Goal: Book appointment/travel/reservation

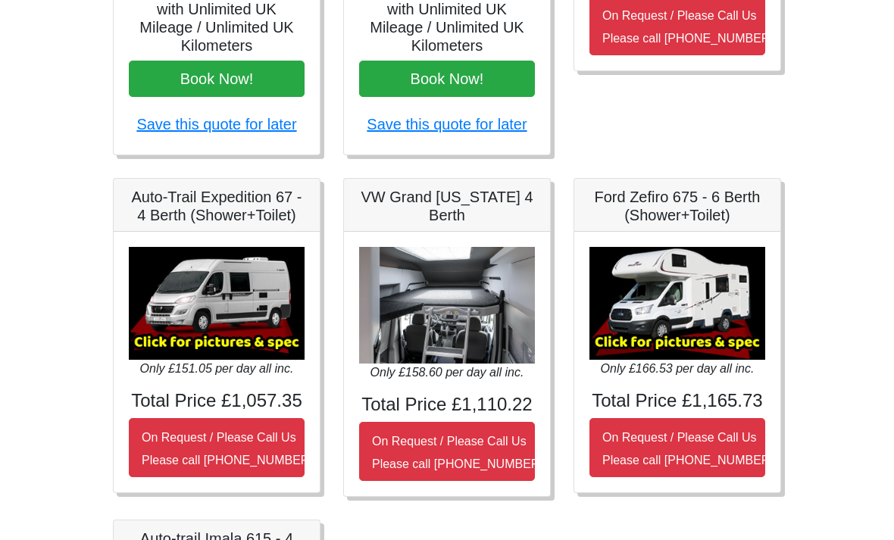
scroll to position [467, 0]
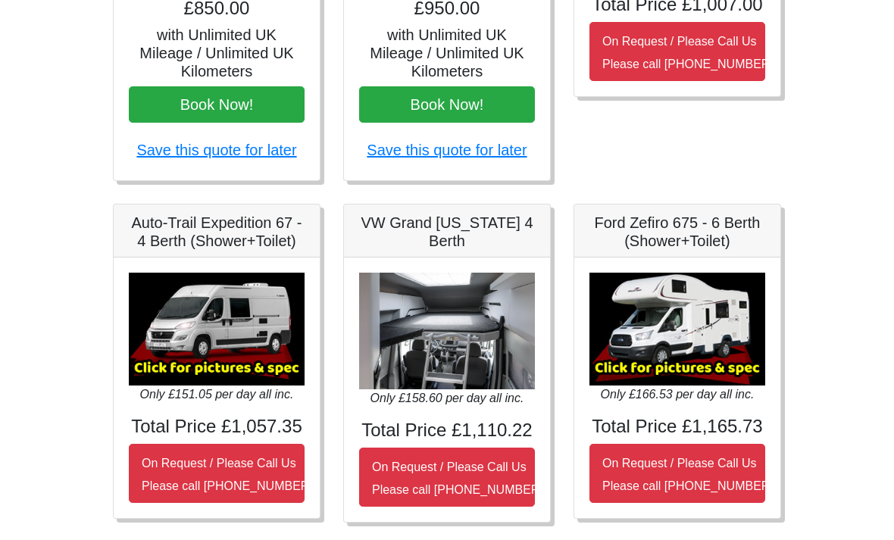
click at [714, 238] on h5 "Ford Zefiro 675 - 6 Berth (Shower+Toilet)" at bounding box center [677, 232] width 176 height 36
click at [711, 428] on h4 "Total Price £1,165.73" at bounding box center [677, 428] width 176 height 22
click at [710, 306] on img at bounding box center [677, 329] width 176 height 113
click at [698, 342] on img at bounding box center [677, 329] width 176 height 113
click at [691, 334] on img at bounding box center [677, 329] width 176 height 113
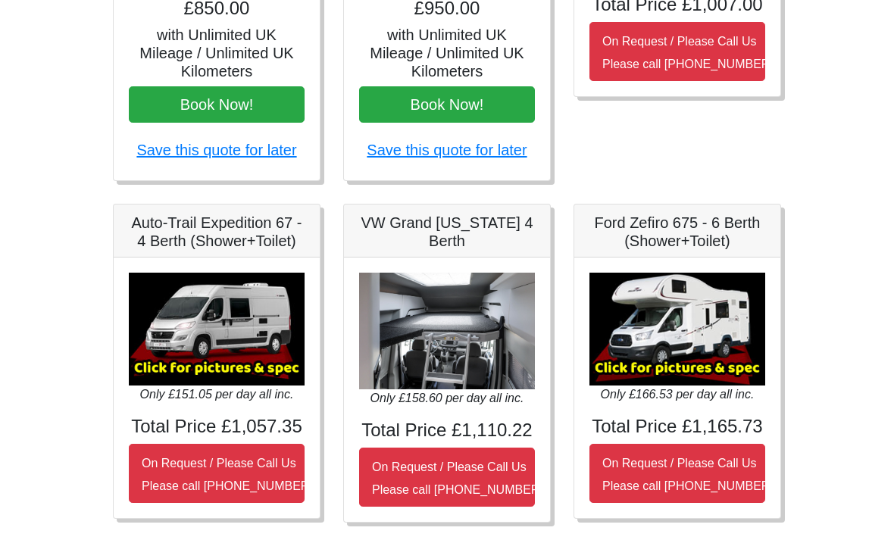
click at [683, 347] on img at bounding box center [677, 329] width 176 height 113
click at [678, 349] on img at bounding box center [677, 329] width 176 height 113
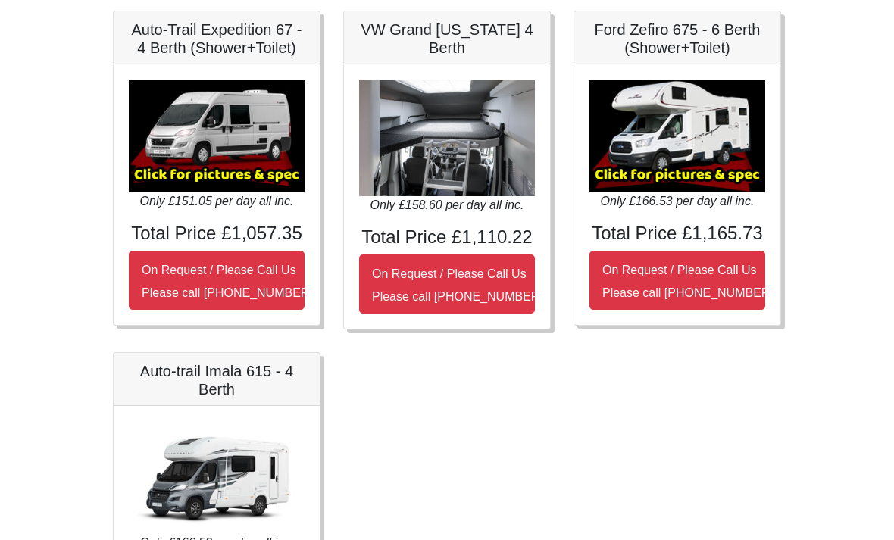
scroll to position [660, 0]
click at [246, 476] on img at bounding box center [217, 477] width 176 height 113
click at [251, 480] on img at bounding box center [217, 477] width 176 height 113
click at [708, 264] on small "On Request / Please Call Us Please call [PHONE_NUMBER]" at bounding box center [687, 282] width 171 height 36
click at [709, 166] on img at bounding box center [677, 136] width 176 height 113
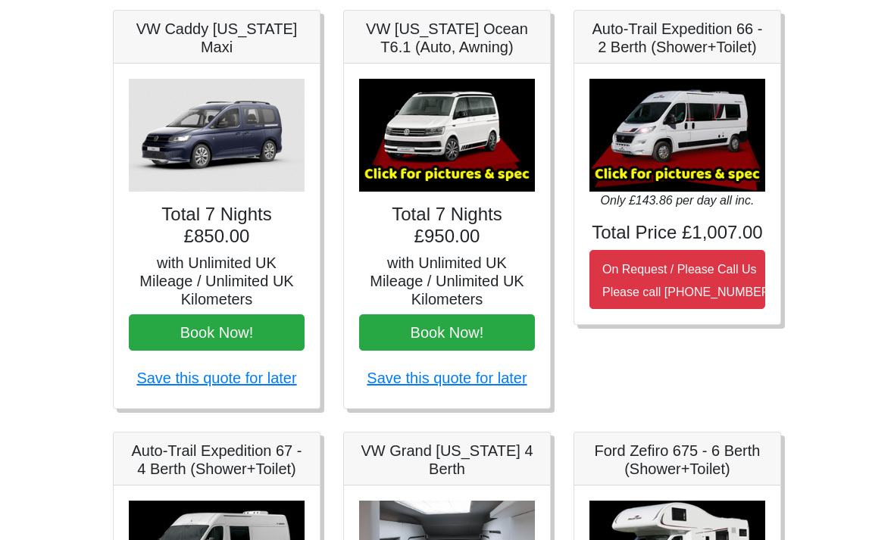
scroll to position [0, 0]
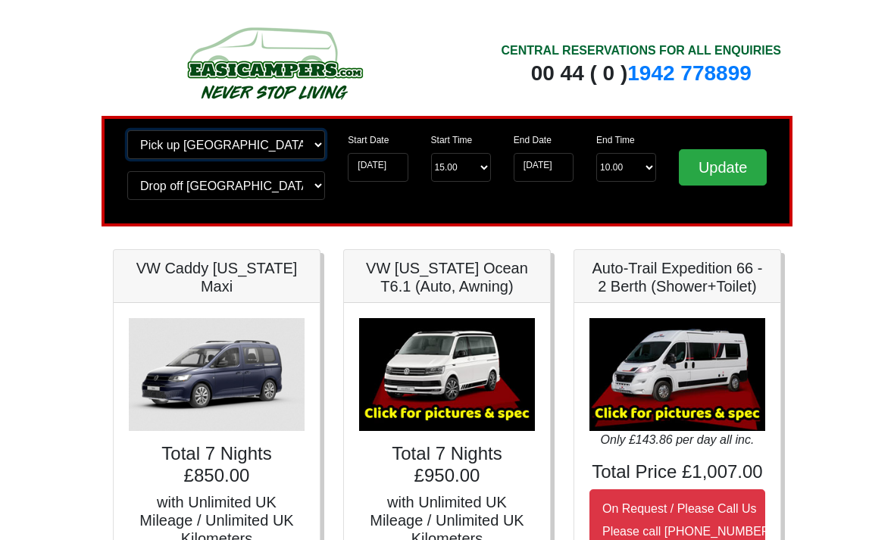
click at [303, 143] on select "Change pick up location? Pick up [GEOGRAPHIC_DATA] [GEOGRAPHIC_DATA] [GEOGRAPHI…" at bounding box center [226, 144] width 198 height 29
select select "QUE1"
click at [383, 168] on input "[DATE]" at bounding box center [378, 167] width 60 height 29
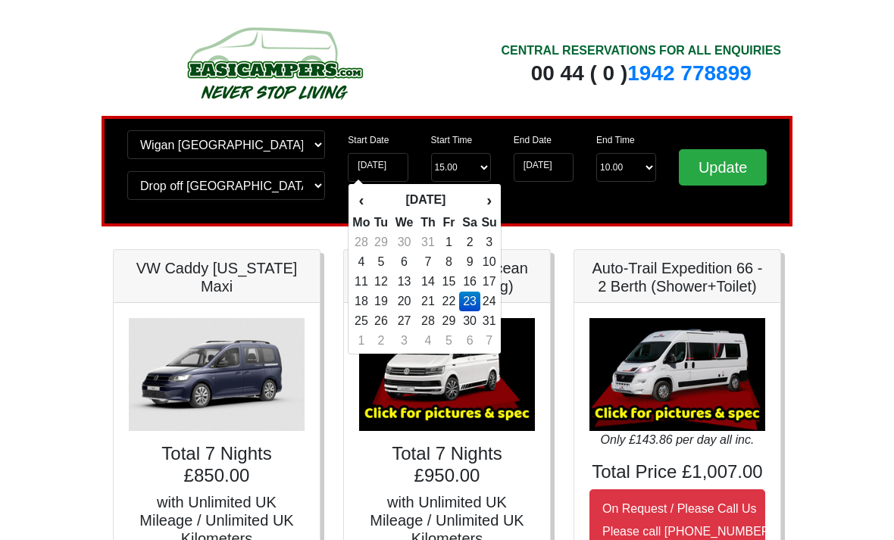
click at [492, 304] on td "24" at bounding box center [488, 302] width 17 height 20
type input "[DATE]"
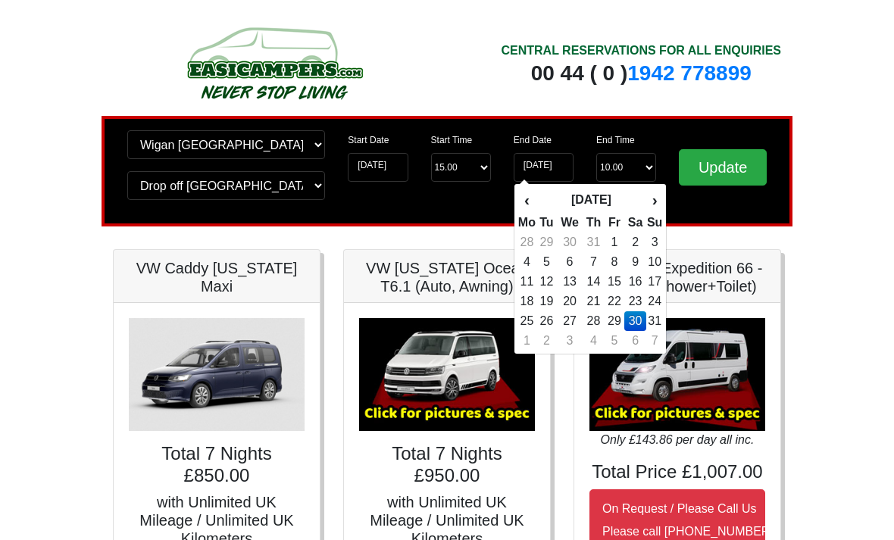
click at [652, 335] on td "7" at bounding box center [654, 341] width 17 height 20
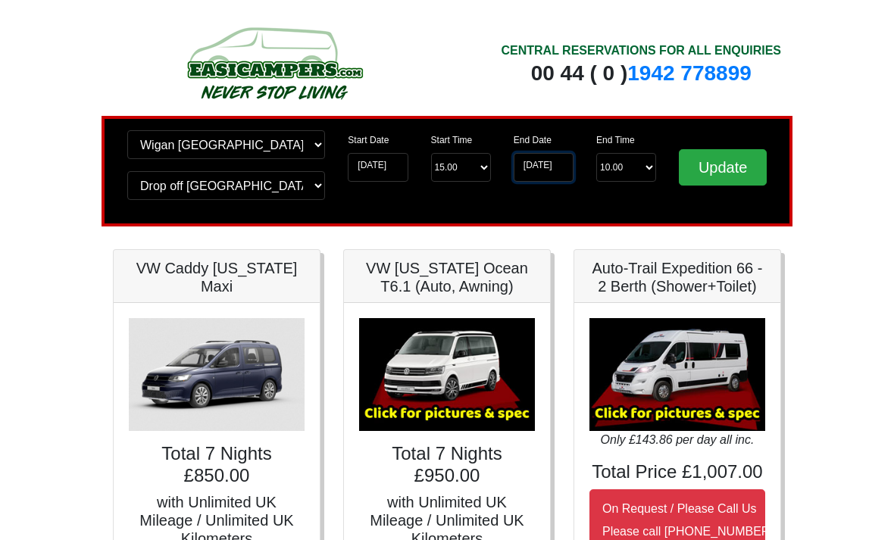
click at [562, 166] on input "[DATE]" at bounding box center [544, 167] width 60 height 29
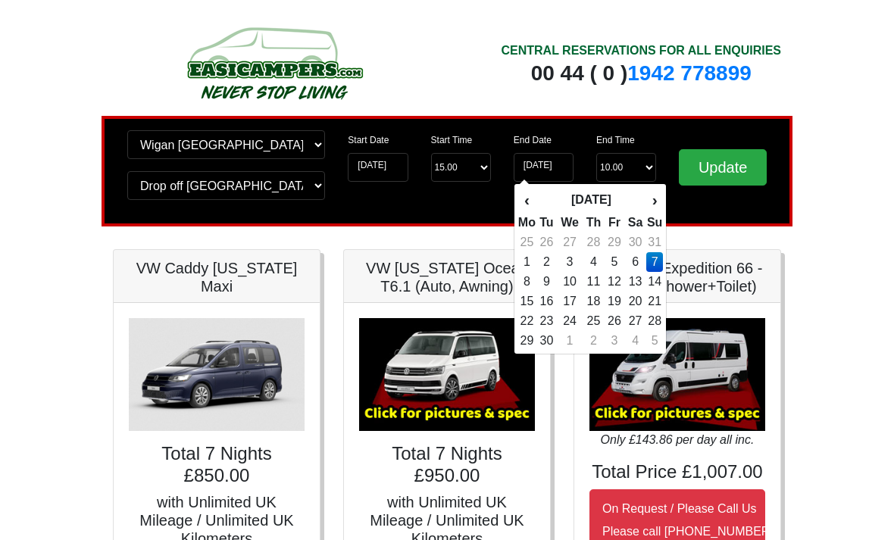
click at [660, 245] on td "31" at bounding box center [654, 243] width 17 height 20
type input "[DATE]"
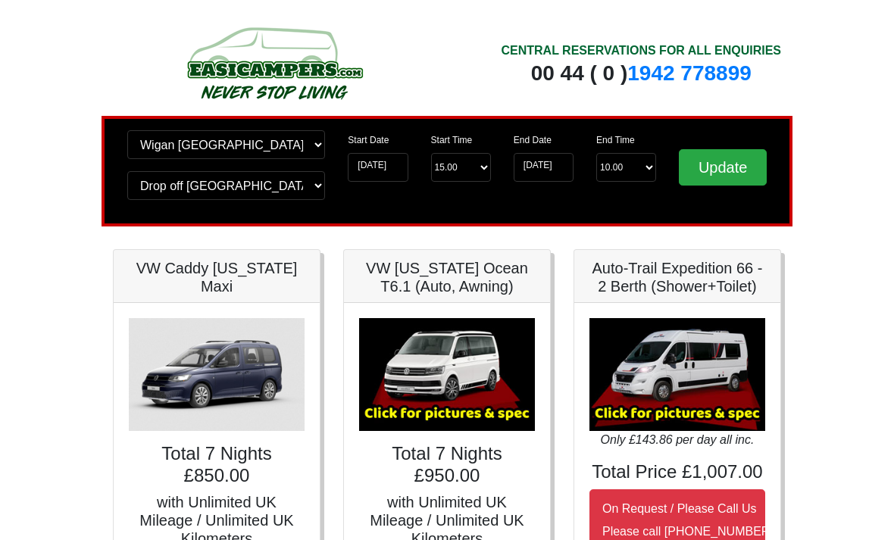
click at [747, 177] on input "Update" at bounding box center [723, 167] width 88 height 36
